Goal: Check status: Check status

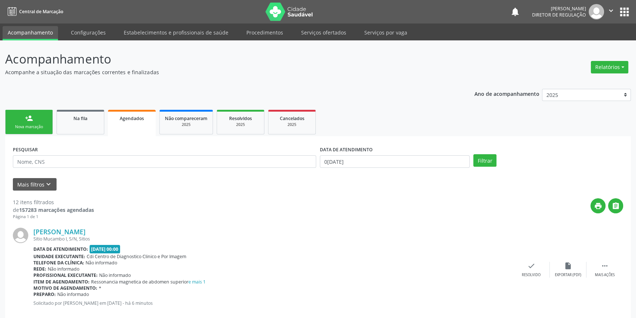
click at [125, 121] on div "Agendados" at bounding box center [131, 118] width 37 height 8
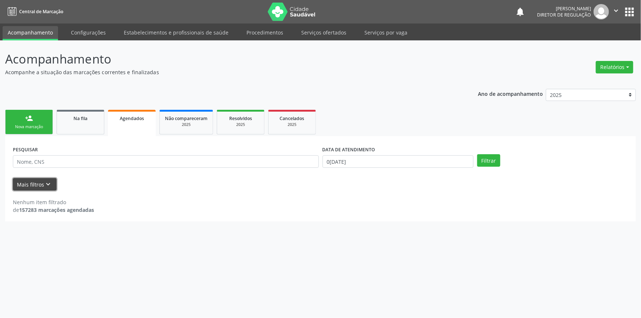
click at [48, 183] on icon "keyboard_arrow_down" at bounding box center [48, 184] width 8 height 8
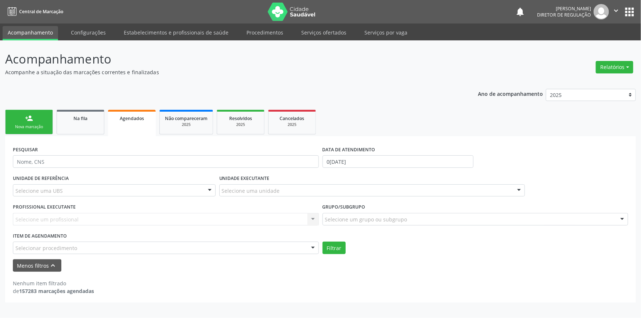
click at [86, 247] on div "Selecionar procedimento" at bounding box center [166, 248] width 306 height 12
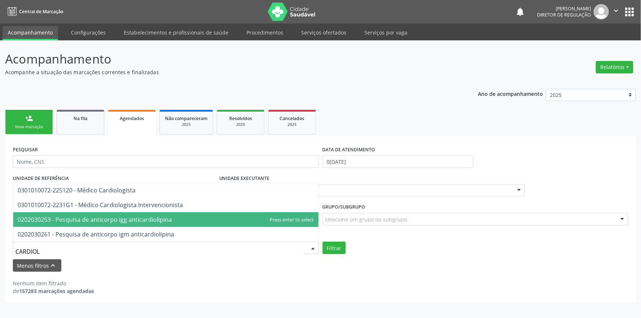
type input "CARDIOLO"
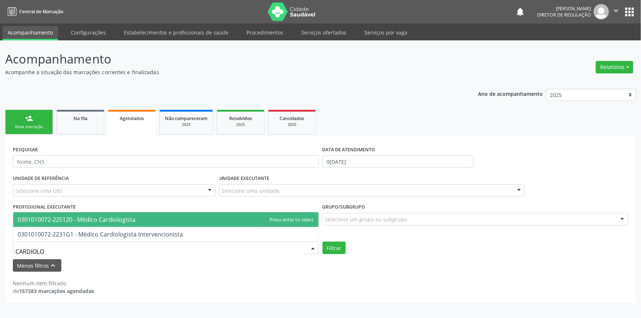
click at [106, 216] on span "0301010072-225120 - Médico Cardiologista" at bounding box center [77, 220] width 118 height 8
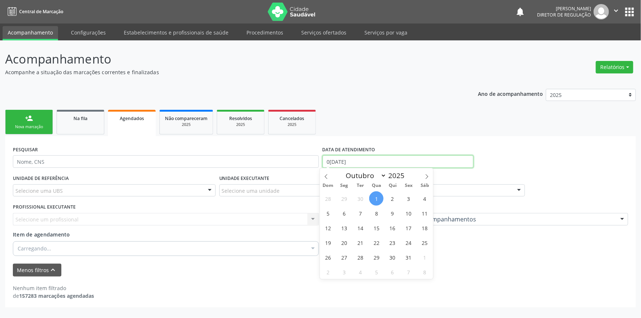
click at [351, 158] on input "0[DATE]" at bounding box center [398, 161] width 151 height 12
click at [380, 199] on span "1" at bounding box center [376, 198] width 14 height 14
type input "0[DATE]"
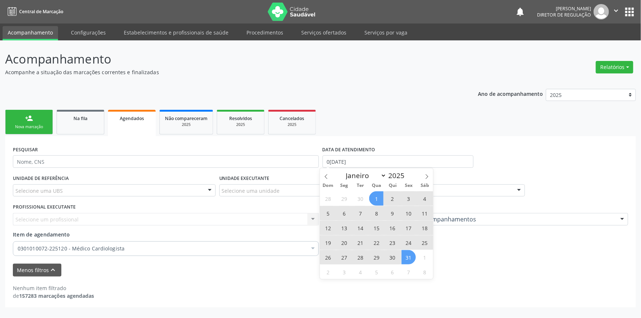
click at [409, 257] on span "31" at bounding box center [409, 257] width 14 height 14
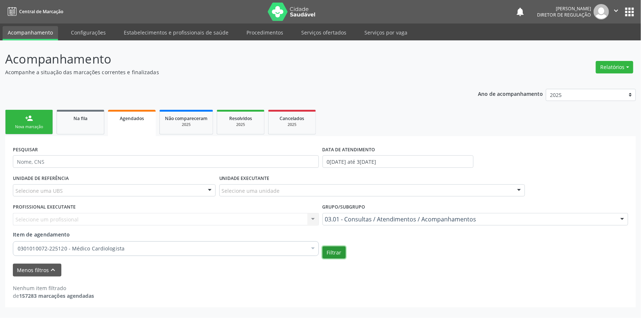
click at [337, 255] on button "Filtrar" at bounding box center [334, 253] width 23 height 12
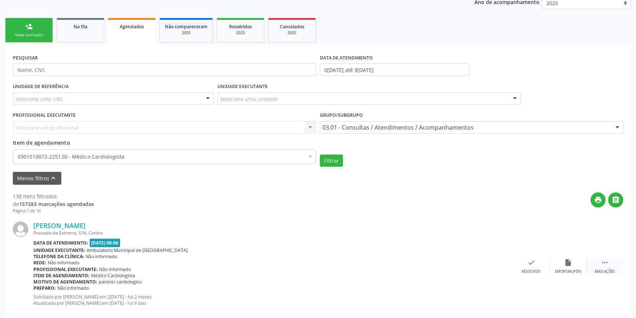
scroll to position [100, 0]
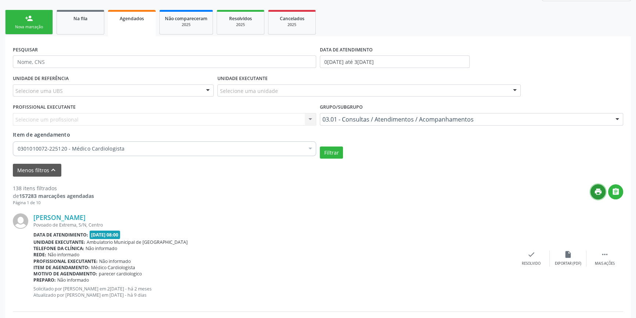
click at [596, 191] on icon "print" at bounding box center [599, 192] width 8 height 8
click at [141, 144] on div "0301010072-225120 - Médico Cardiologista" at bounding box center [165, 148] width 304 height 15
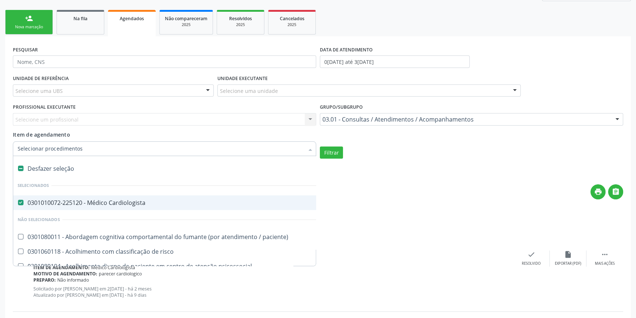
click at [107, 201] on div "0301010072-225120 - Médico Cardiologista" at bounding box center [402, 203] width 768 height 6
checkbox Cardiologista "false"
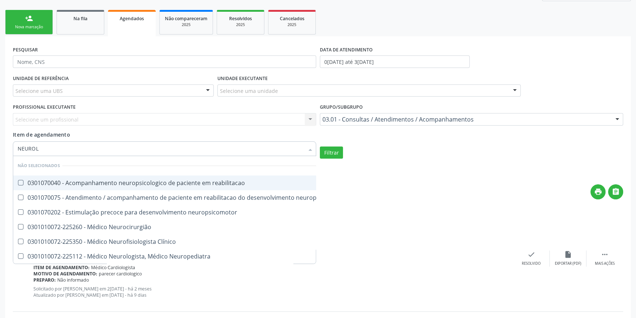
type input "NEUROLO"
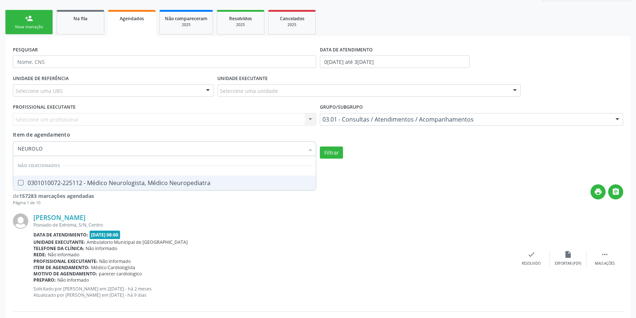
click at [172, 180] on div "0301010072-225112 - Médico Neurologista, Médico Neuropediatra" at bounding box center [165, 183] width 294 height 6
checkbox Neuropediatra "true"
click at [331, 154] on button "Filtrar" at bounding box center [331, 153] width 23 height 12
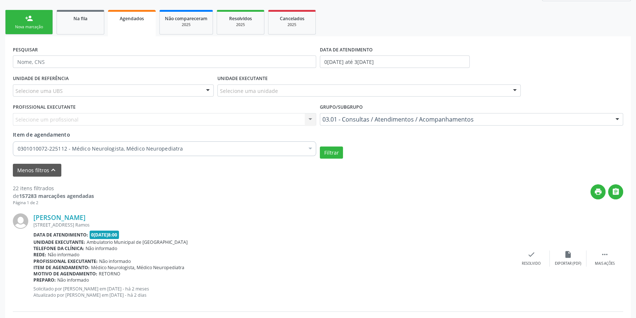
click at [349, 143] on div "UNIDADE DE REFERÊNCIA Selecione uma UBS Todas as UBS ESF de Extrema ESF de Barr…" at bounding box center [318, 116] width 614 height 86
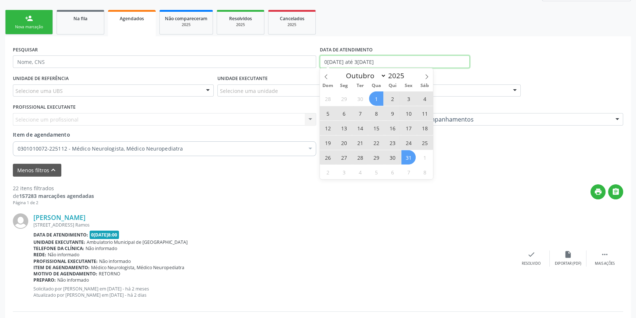
click at [358, 65] on input "0[DATE] até 3[DATE]" at bounding box center [395, 61] width 150 height 12
click at [347, 240] on div "Unidade executante: Ambulatorio Municipal de [GEOGRAPHIC_DATA]" at bounding box center [273, 242] width 480 height 6
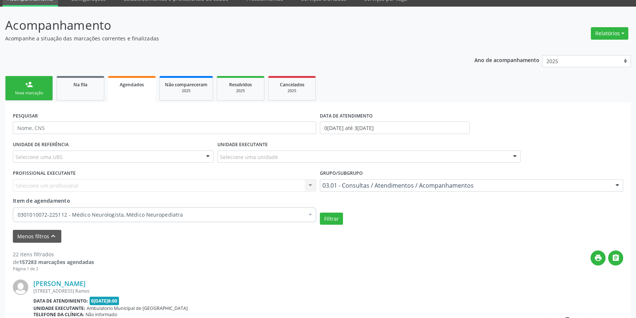
scroll to position [33, 0]
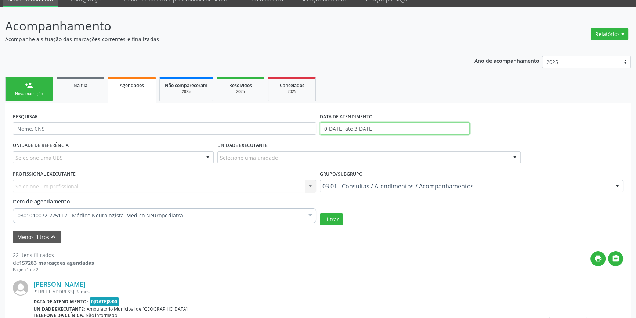
click at [370, 126] on input "0[DATE] até 3[DATE]" at bounding box center [395, 128] width 150 height 12
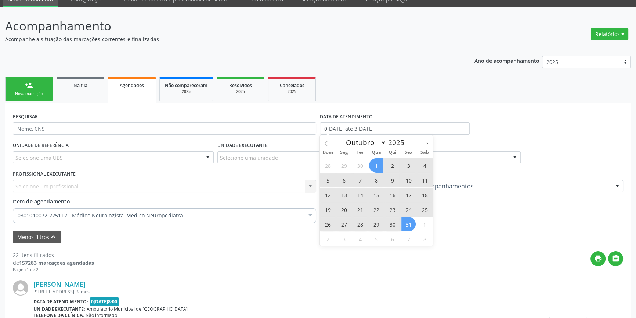
click at [421, 166] on span "4" at bounding box center [425, 165] width 14 height 14
type input "0[DATE]"
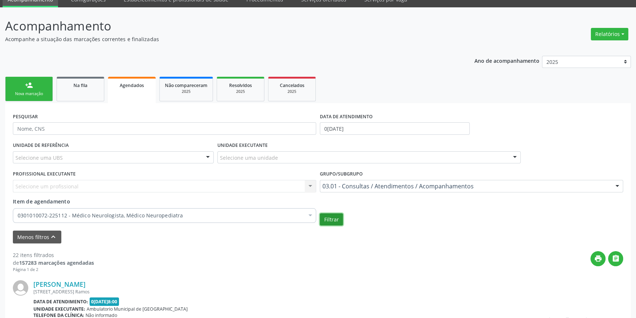
click at [334, 216] on button "Filtrar" at bounding box center [331, 219] width 23 height 12
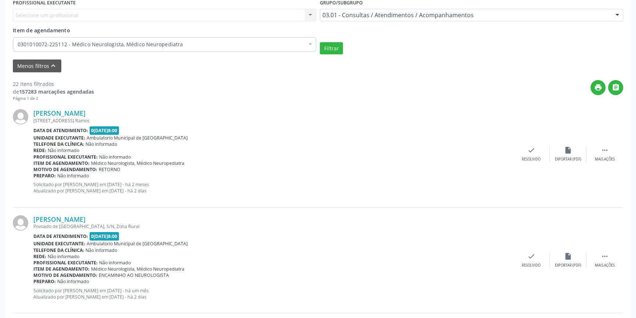
scroll to position [167, 0]
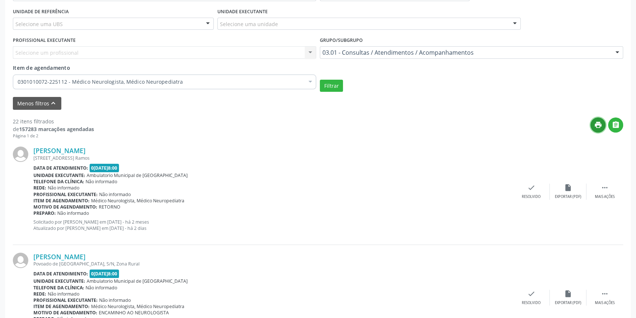
click at [595, 127] on icon "print" at bounding box center [599, 125] width 8 height 8
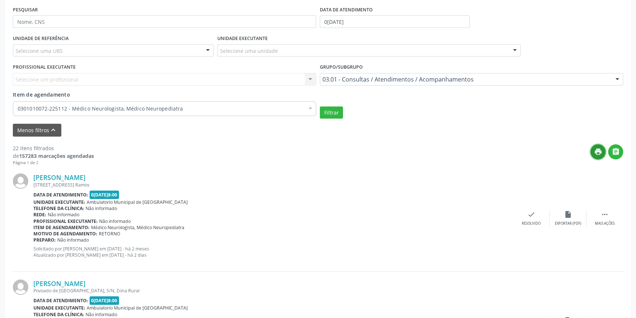
scroll to position [100, 0]
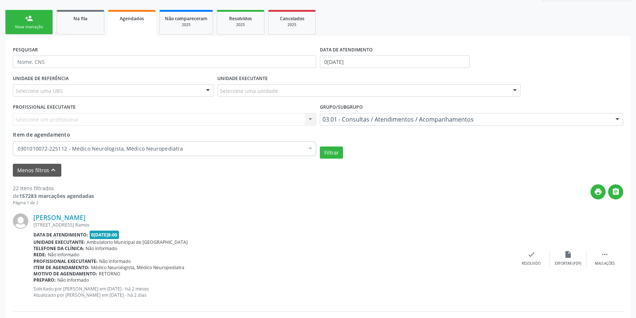
click at [252, 154] on div "0301010072-225112 - Médico Neurologista, Médico Neuropediatra" at bounding box center [165, 148] width 304 height 15
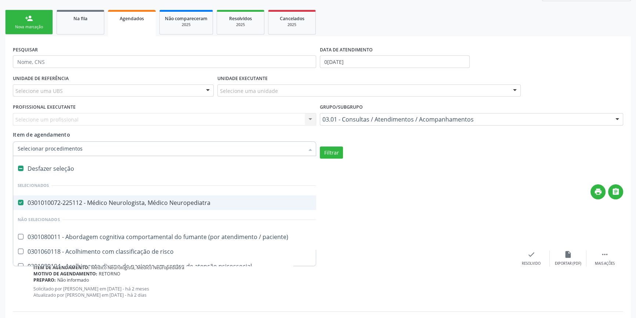
click at [168, 167] on div "Desfazer seleção" at bounding box center [401, 168] width 776 height 15
checkbox Neuropediatra "false"
click at [166, 148] on input "Item de agendamento" at bounding box center [161, 148] width 287 height 15
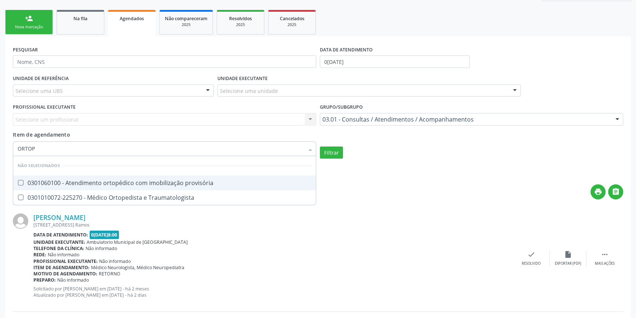
type input "ORTOPE"
click at [166, 184] on div "0301010072-225270 - Médico Ortopedista e Traumatologista" at bounding box center [165, 183] width 294 height 6
checkbox Traumatologista "true"
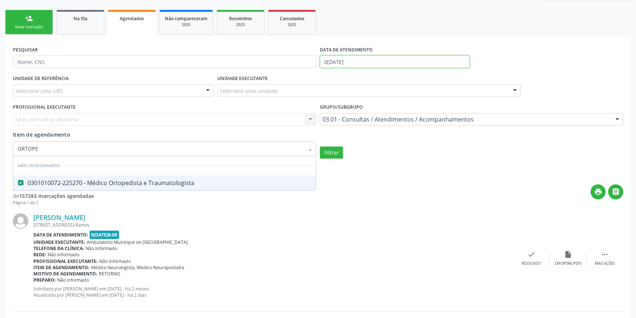
click at [357, 62] on body "Central de Marcação notifications [PERSON_NAME] Diretor de regulação  Configur…" at bounding box center [318, 59] width 636 height 318
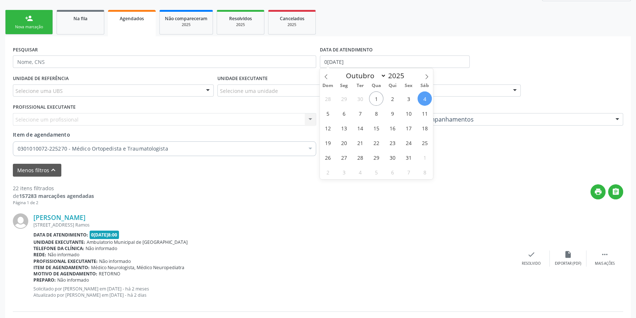
click at [424, 93] on span "4" at bounding box center [425, 98] width 14 height 14
type input "0[DATE]"
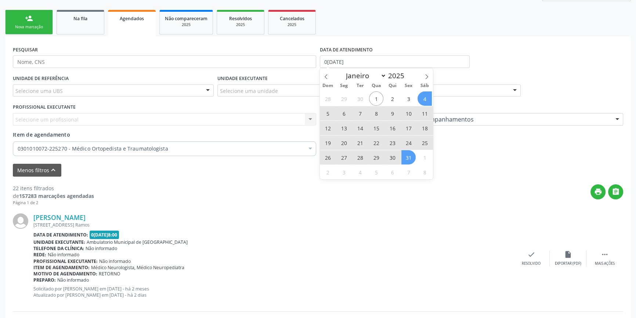
click at [410, 156] on span "31" at bounding box center [409, 157] width 14 height 14
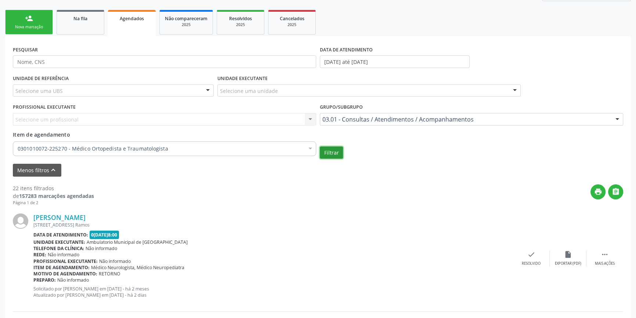
click at [325, 147] on button "Filtrar" at bounding box center [331, 153] width 23 height 12
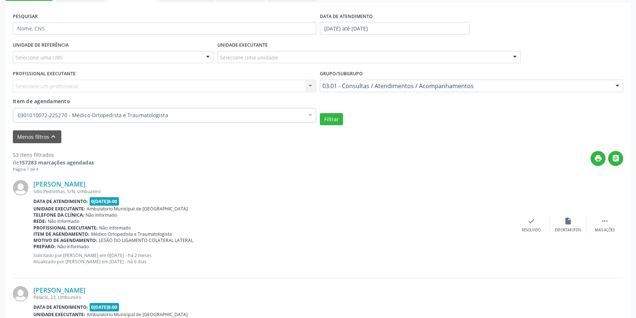
scroll to position [167, 0]
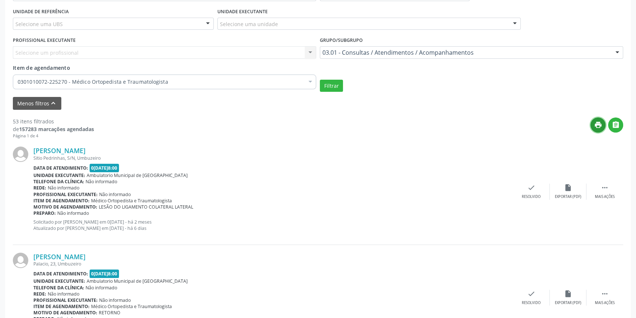
click at [593, 129] on button "print" at bounding box center [598, 125] width 15 height 15
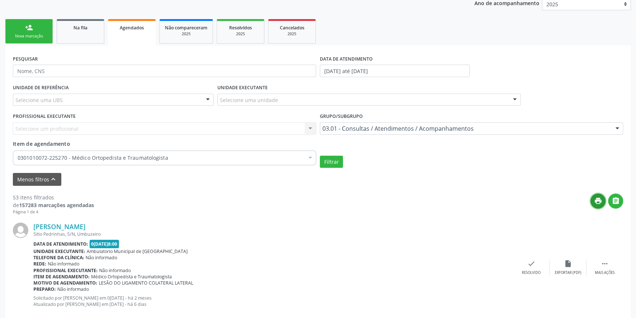
scroll to position [67, 0]
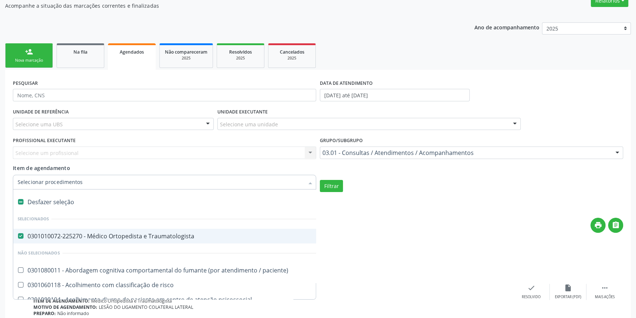
click at [208, 196] on div "Desfazer seleção" at bounding box center [401, 202] width 776 height 15
checkbox Traumatologista "false"
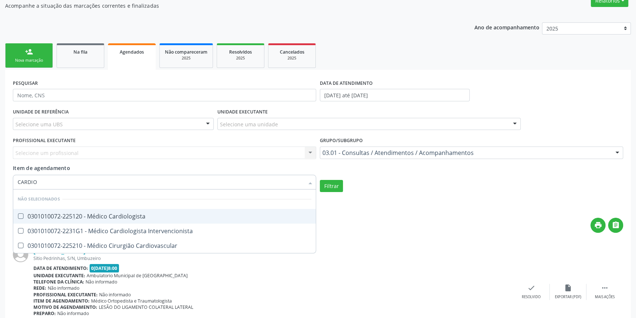
type input "CARDIOL"
click at [194, 212] on span "0301010072-225120 - Médico Cardiologista" at bounding box center [164, 216] width 303 height 15
checkbox Cardiologista "true"
click at [333, 190] on button "Filtrar" at bounding box center [331, 186] width 23 height 12
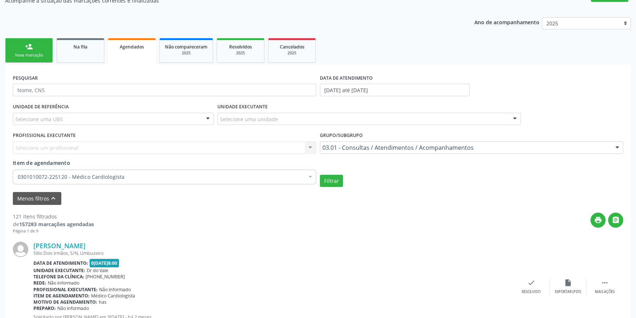
scroll to position [0, 0]
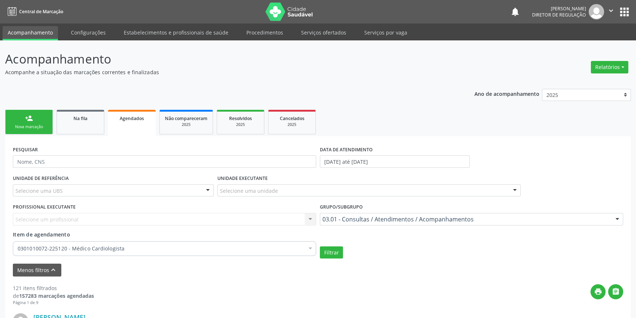
click at [134, 168] on div "PESQUISAR" at bounding box center [164, 158] width 307 height 29
click at [136, 166] on input "text" at bounding box center [165, 161] width 304 height 12
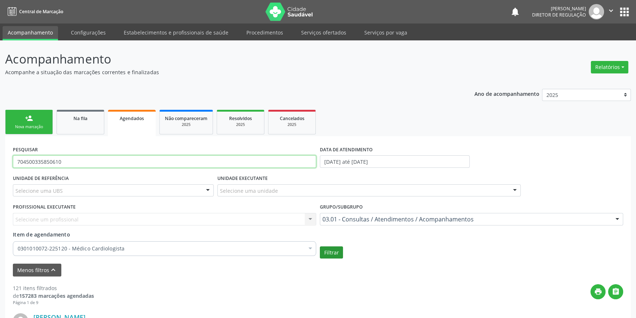
type input "704500335850610"
click at [334, 252] on button "Filtrar" at bounding box center [331, 253] width 23 height 12
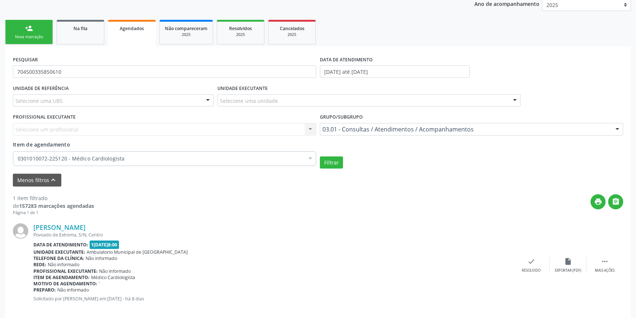
scroll to position [99, 0]
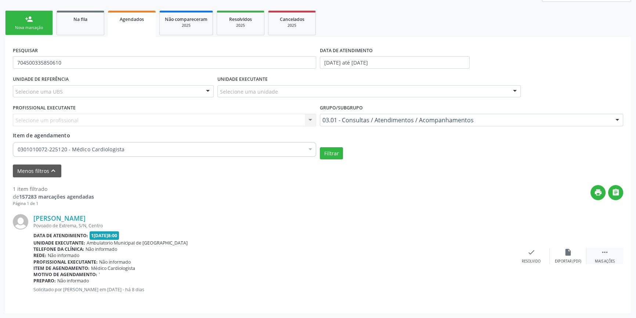
click at [596, 249] on div " Mais ações" at bounding box center [605, 256] width 37 height 16
click at [449, 251] on div "print Imprimir" at bounding box center [458, 256] width 37 height 16
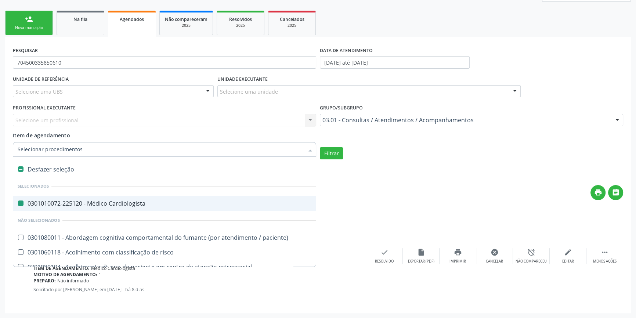
type input "N"
checkbox Cardiologista "false"
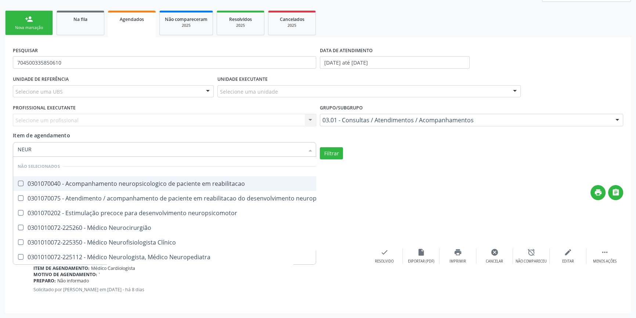
type input "NEURO"
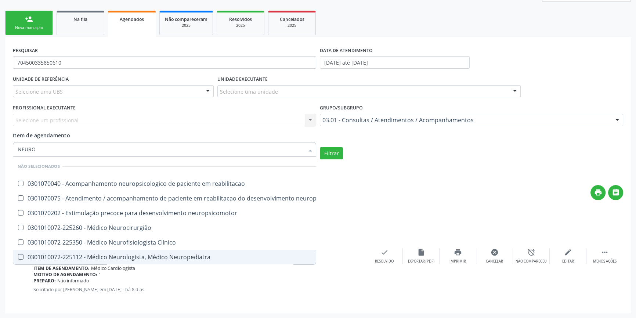
click at [183, 254] on div "0301010072-225112 - Médico Neurologista, Médico Neuropediatra" at bounding box center [182, 257] width 328 height 6
checkbox Neuropediatra "true"
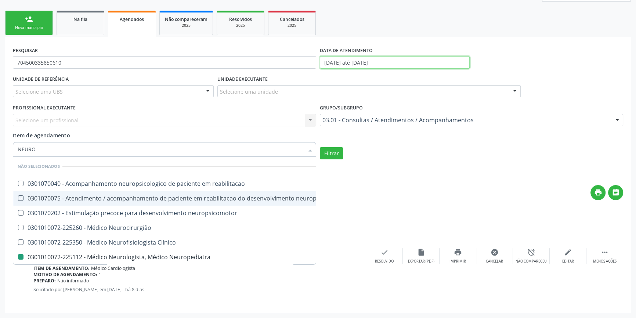
click at [356, 62] on body "Central de Marcação notifications [PERSON_NAME] Diretor de regulação  Configur…" at bounding box center [318, 60] width 636 height 318
checkbox reabilitacao "true"
checkbox Neuropediatra "false"
checkbox neuropsicomotor "true"
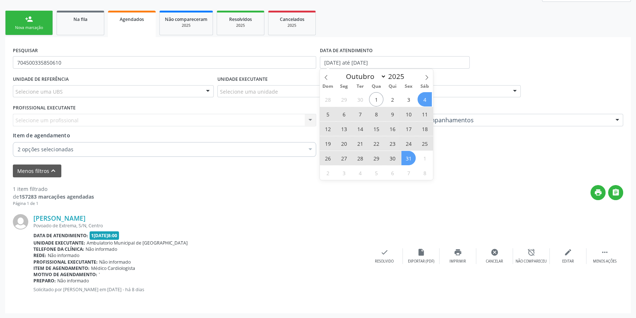
click at [421, 128] on span "18" at bounding box center [425, 129] width 14 height 14
type input "1[DATE]"
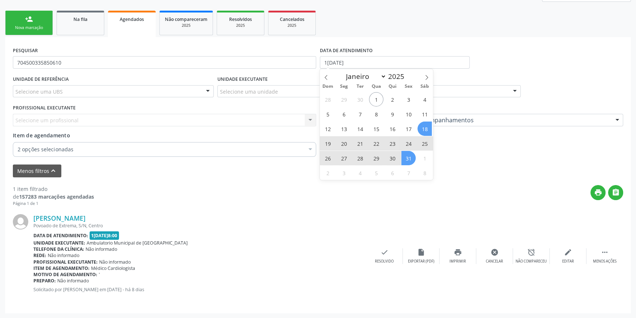
click at [407, 155] on span "31" at bounding box center [409, 158] width 14 height 14
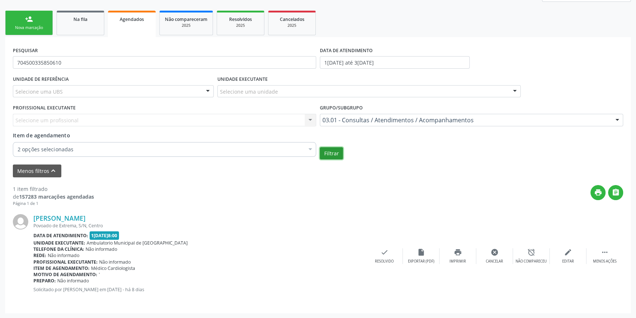
click at [330, 154] on button "Filtrar" at bounding box center [331, 153] width 23 height 12
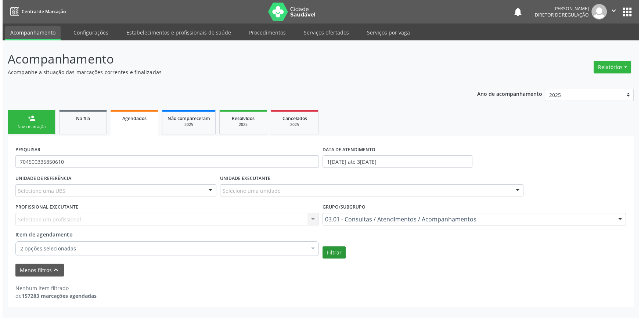
scroll to position [0, 0]
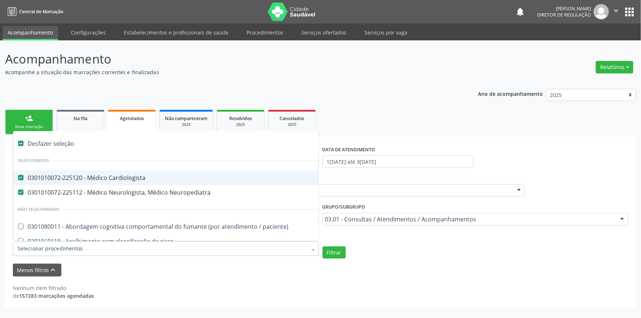
click at [136, 180] on div "0301010072-225120 - Médico Cardiologista" at bounding box center [402, 178] width 768 height 6
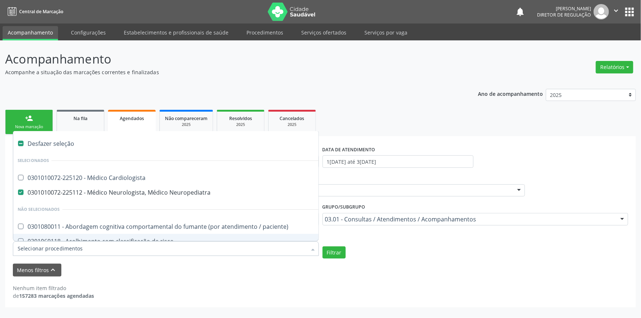
checkbox Cardiologista "true"
click at [345, 255] on div "Filtrar" at bounding box center [476, 253] width 310 height 12
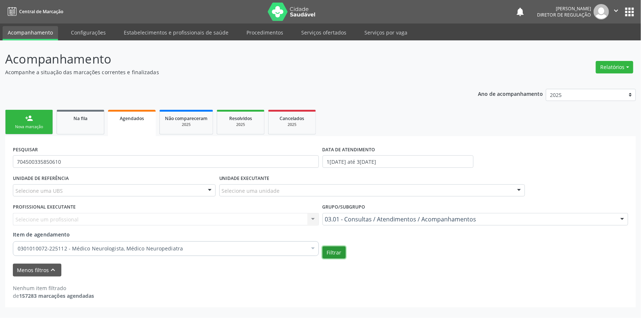
click at [342, 255] on button "Filtrar" at bounding box center [334, 253] width 23 height 12
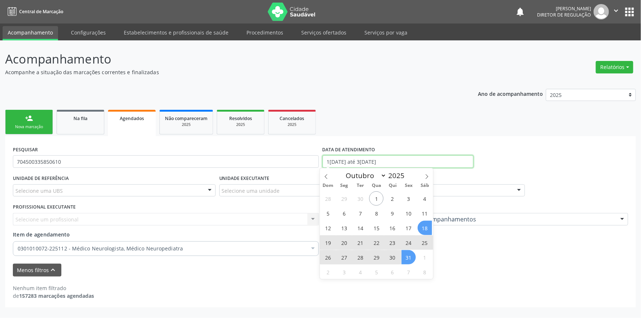
click at [352, 162] on input "1[DATE] até 3[DATE]" at bounding box center [398, 161] width 151 height 12
click at [323, 212] on span "5" at bounding box center [328, 213] width 14 height 14
type input "[DATE]"
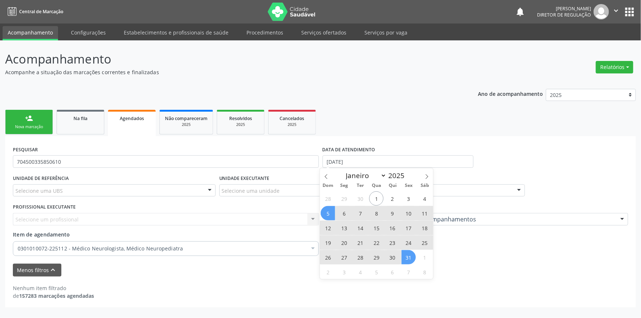
click at [405, 255] on span "31" at bounding box center [409, 257] width 14 height 14
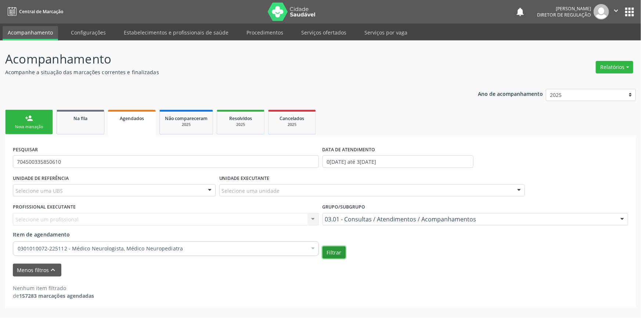
click at [338, 254] on button "Filtrar" at bounding box center [334, 253] width 23 height 12
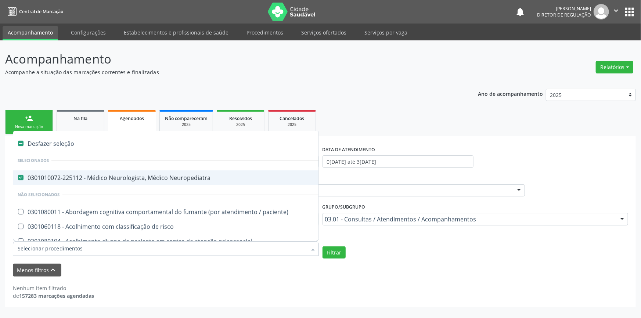
click at [73, 147] on div "Desfazer seleção" at bounding box center [401, 143] width 776 height 15
checkbox Neuropediatra "false"
click at [332, 81] on div "Acompanhamento Acompanhe a situação das marcações correntes e finalizadas Relat…" at bounding box center [320, 179] width 631 height 258
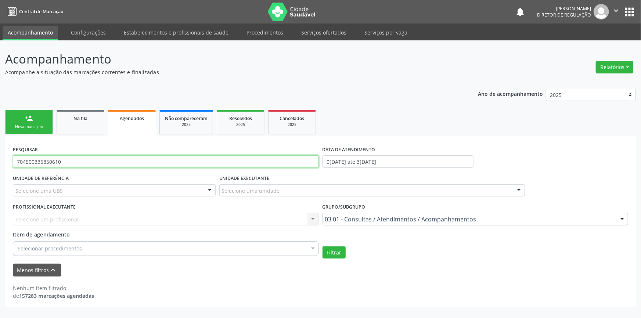
drag, startPoint x: 105, startPoint y: 164, endPoint x: 0, endPoint y: 172, distance: 105.3
click at [0, 172] on div "Acompanhamento Acompanhe a situação das marcações correntes e finalizadas Relat…" at bounding box center [320, 179] width 641 height 278
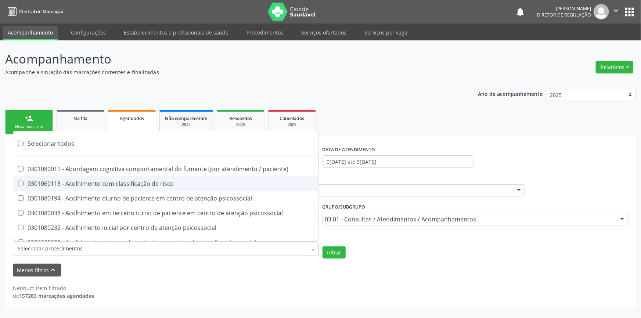
click at [84, 247] on div at bounding box center [166, 248] width 306 height 15
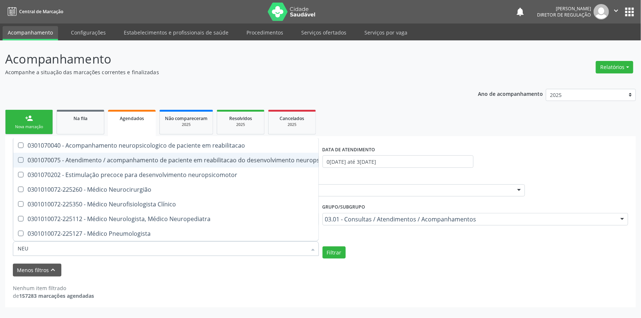
type input "NEUR"
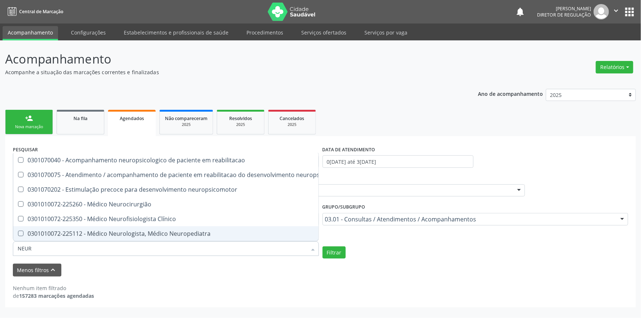
click at [184, 231] on div "0301010072-225112 - Médico Neurologista, Médico Neuropediatra" at bounding box center [182, 234] width 328 height 6
checkbox Neuropediatra "true"
click at [338, 255] on button "Filtrar" at bounding box center [334, 253] width 23 height 12
checkbox neuropsicomotor "true"
checkbox Neuropediatra "false"
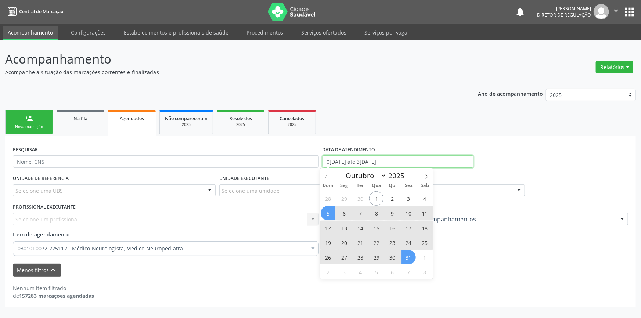
click at [342, 163] on input "0[DATE] até 3[DATE]" at bounding box center [398, 161] width 151 height 12
click at [460, 265] on div "Menos filtros keyboard_arrow_up" at bounding box center [320, 270] width 619 height 13
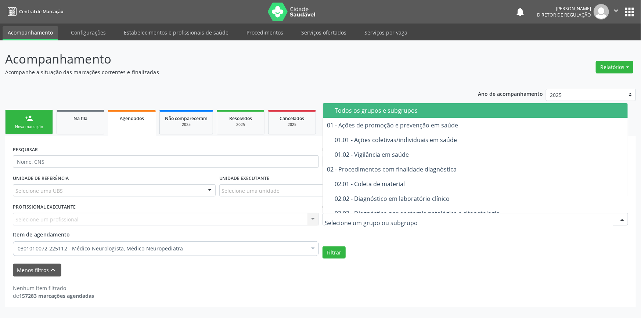
click at [350, 111] on div "Todos os grupos e subgrupos" at bounding box center [479, 111] width 289 height 6
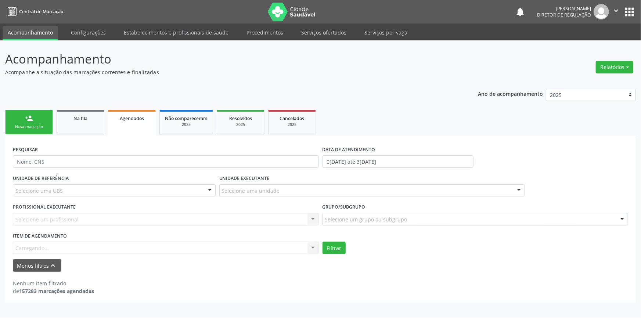
click at [129, 245] on div "Item de agendamento [GEOGRAPHIC_DATA]... No elements found. Consider changing t…" at bounding box center [166, 243] width 306 height 24
click at [123, 248] on div "Item de agendamento [GEOGRAPHIC_DATA]... No elements found. Consider changing t…" at bounding box center [166, 243] width 306 height 24
click at [112, 247] on div "Item de agendamento [GEOGRAPHIC_DATA]... No elements found. Consider changing t…" at bounding box center [166, 243] width 306 height 24
click at [143, 226] on div "PROFISSIONAL EXECUTANTE Selecione um profissional Nenhum resultado encontrado p…" at bounding box center [166, 216] width 310 height 29
click at [82, 255] on form "PESQUISAR DATA DE ATENDIMENTO [DATE] até [DATE] UNIDADE DE REFERÊNCIA Selecione…" at bounding box center [320, 208] width 615 height 128
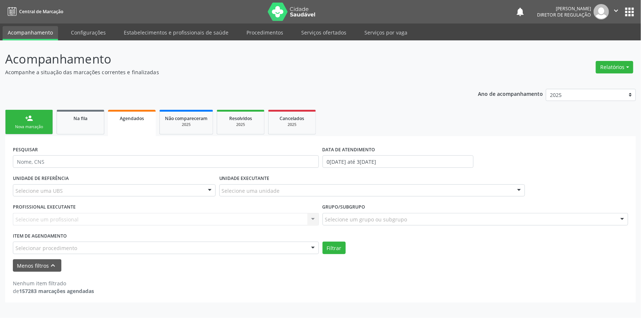
click at [81, 250] on div "Selecionar procedimento" at bounding box center [166, 248] width 306 height 12
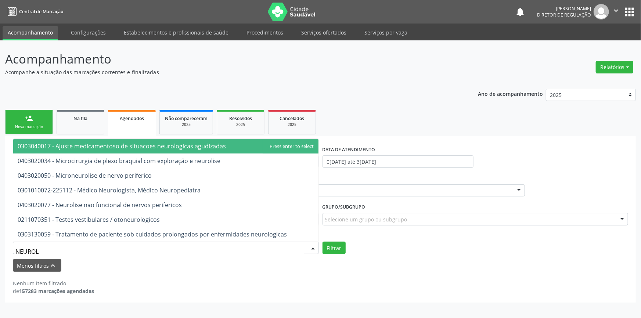
type input "NEUROLO"
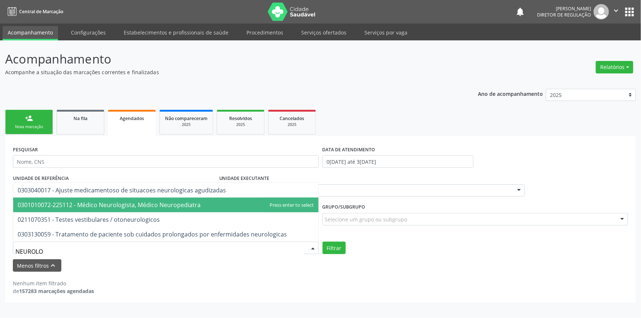
click at [115, 206] on span "0301010072-225112 - Médico Neurologista, Médico Neuropediatra" at bounding box center [109, 205] width 183 height 8
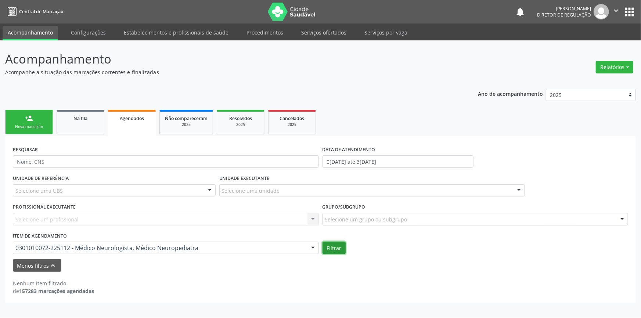
click at [334, 251] on button "Filtrar" at bounding box center [334, 248] width 23 height 12
click at [348, 157] on input "0[DATE] até 3[DATE]" at bounding box center [398, 161] width 151 height 12
